Goal: Connect with others: Connect with others

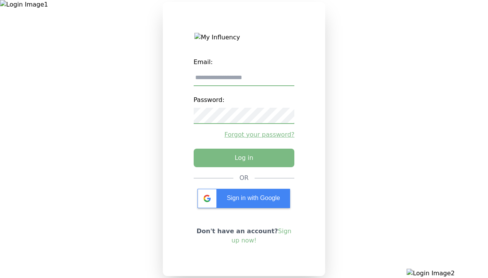
click at [244, 81] on input "email" at bounding box center [244, 78] width 101 height 16
type input "**********"
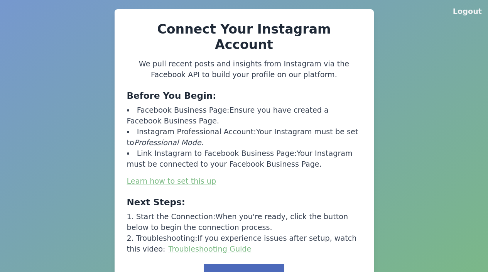
click at [247, 264] on button "Link to Facebook" at bounding box center [244, 276] width 80 height 24
